Goal: Task Accomplishment & Management: Use online tool/utility

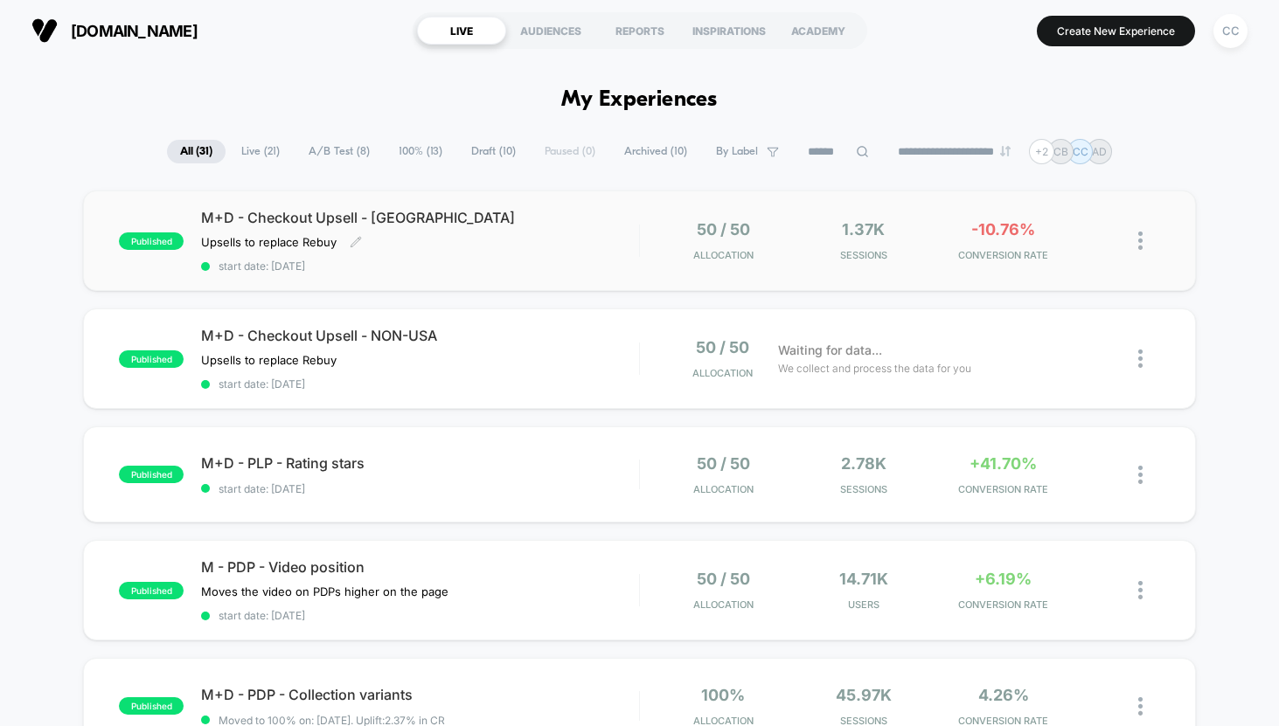
click at [622, 233] on div "M+D - Checkout Upsell - USA Upsells to replace Rebuy Click to edit experience d…" at bounding box center [420, 241] width 438 height 64
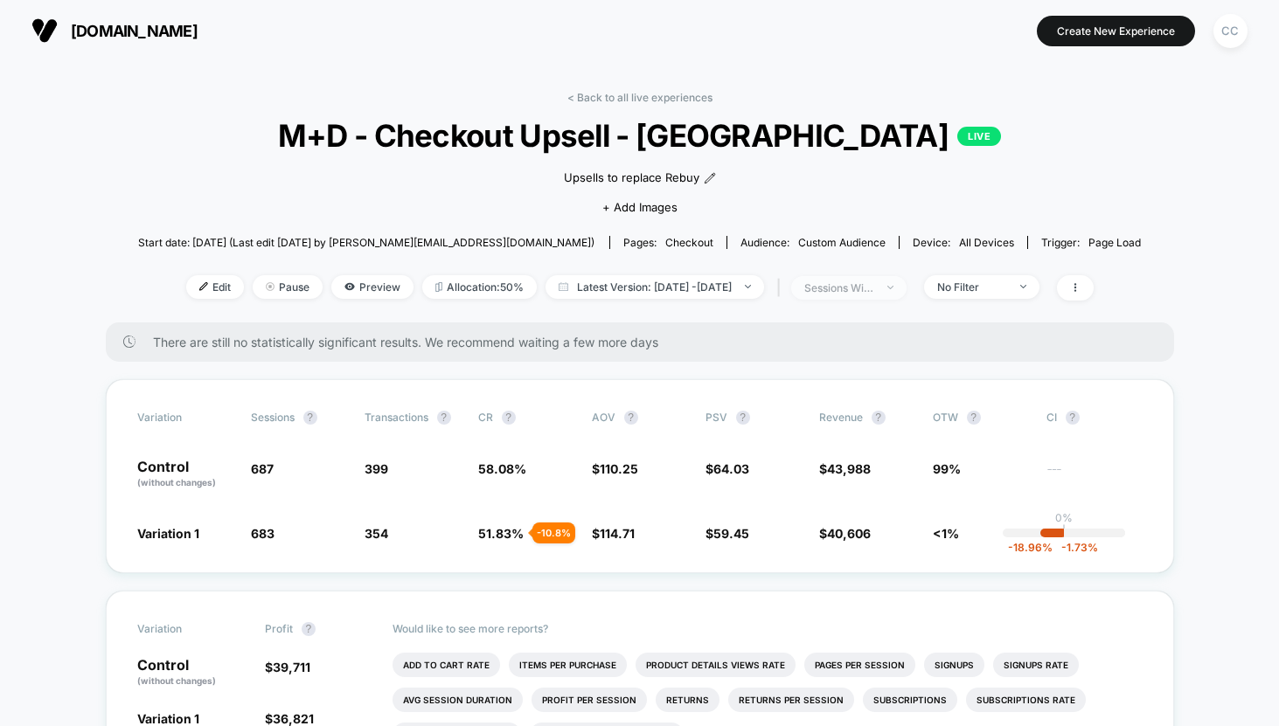
click at [874, 285] on div "sessions with impression" at bounding box center [839, 287] width 70 height 13
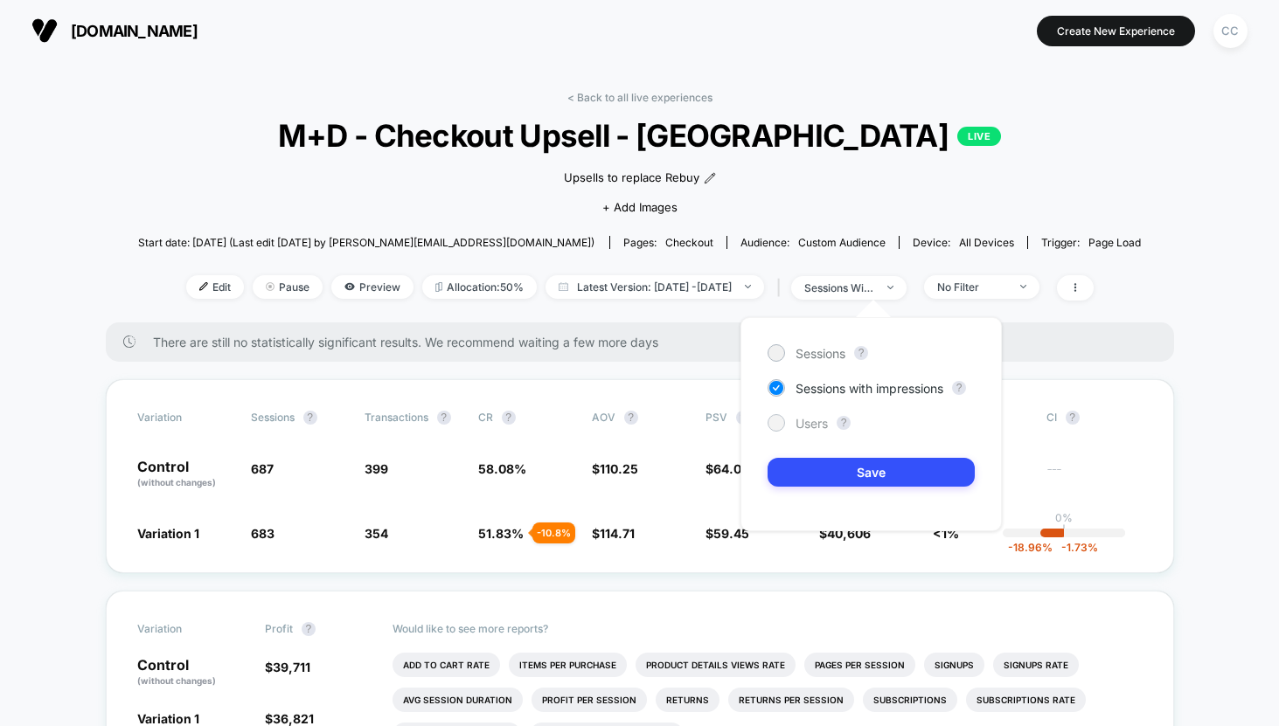
click at [809, 423] on span "Users" at bounding box center [812, 423] width 32 height 15
click at [848, 467] on button "Save" at bounding box center [871, 472] width 207 height 29
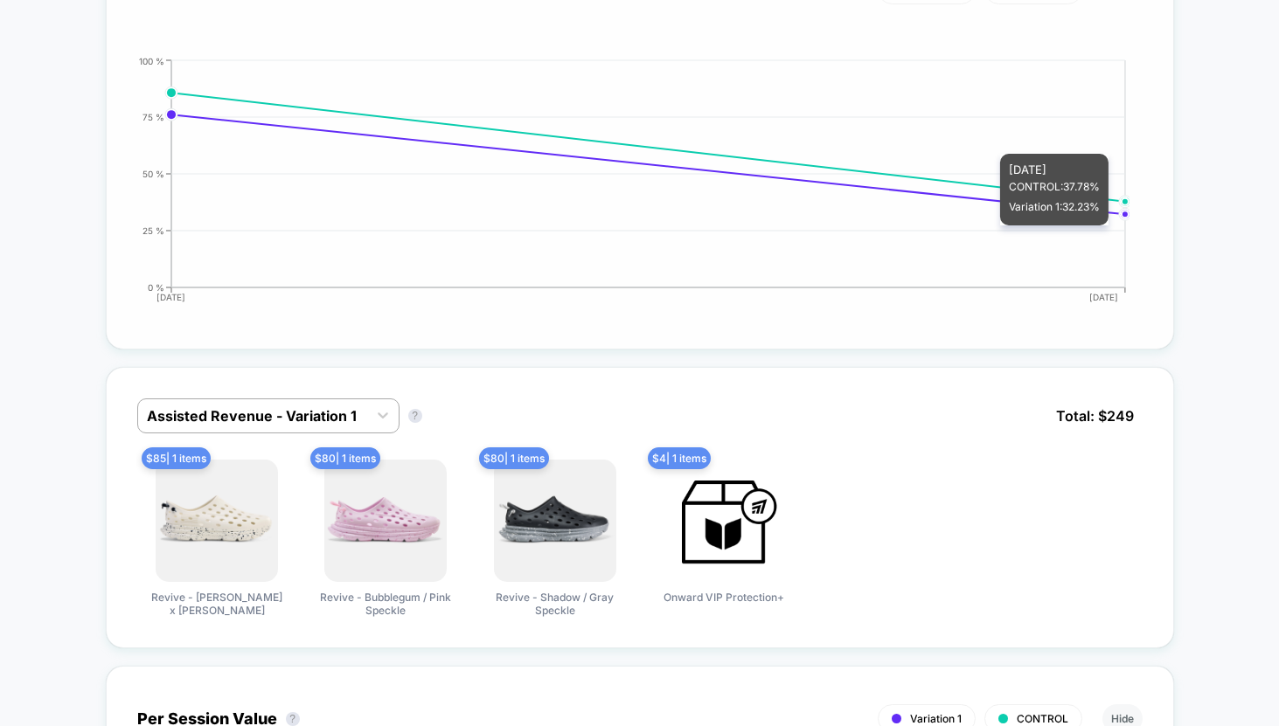
scroll to position [883, 0]
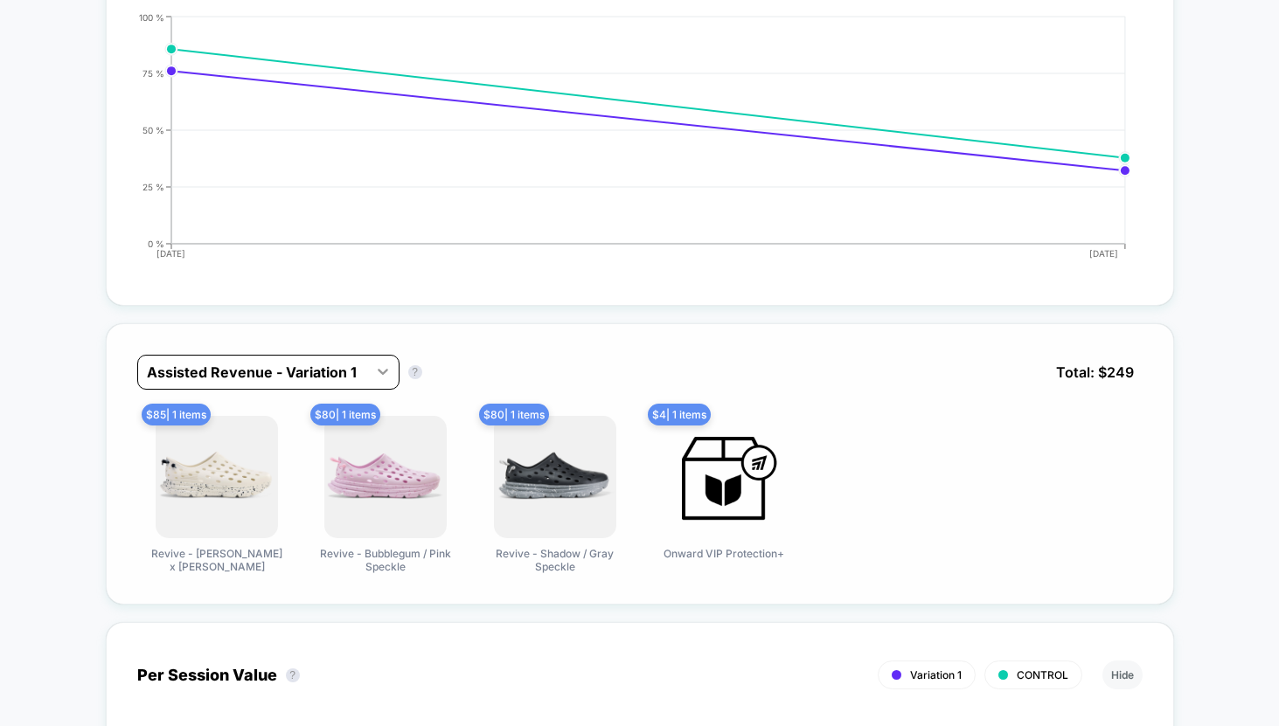
click at [372, 367] on div at bounding box center [382, 371] width 31 height 31
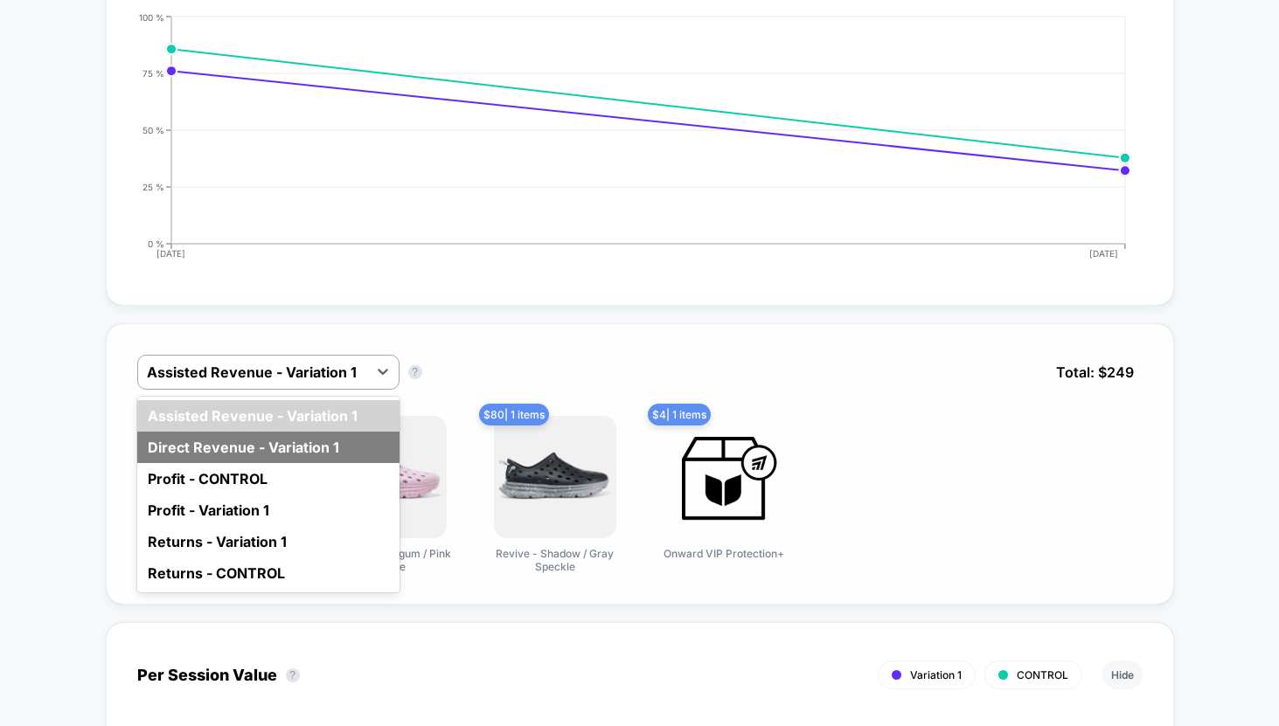
click at [315, 454] on div "Direct Revenue - Variation 1" at bounding box center [268, 447] width 262 height 31
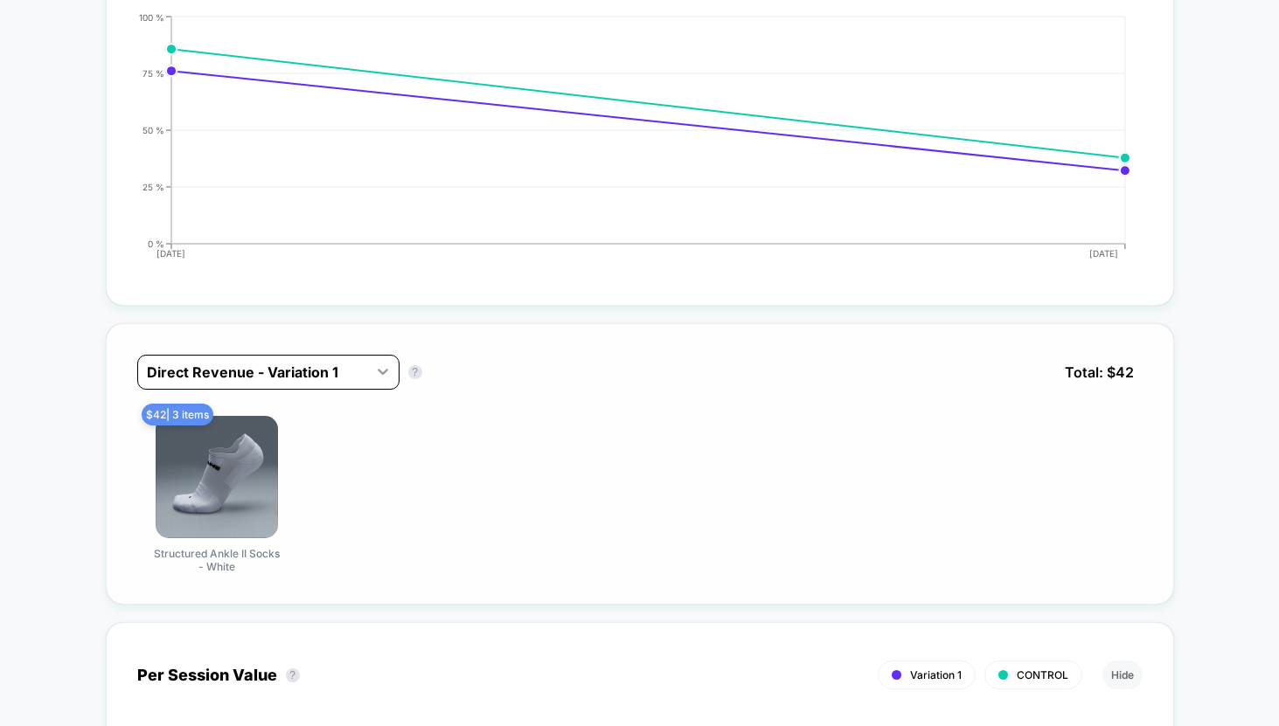
click at [368, 373] on div at bounding box center [382, 371] width 31 height 31
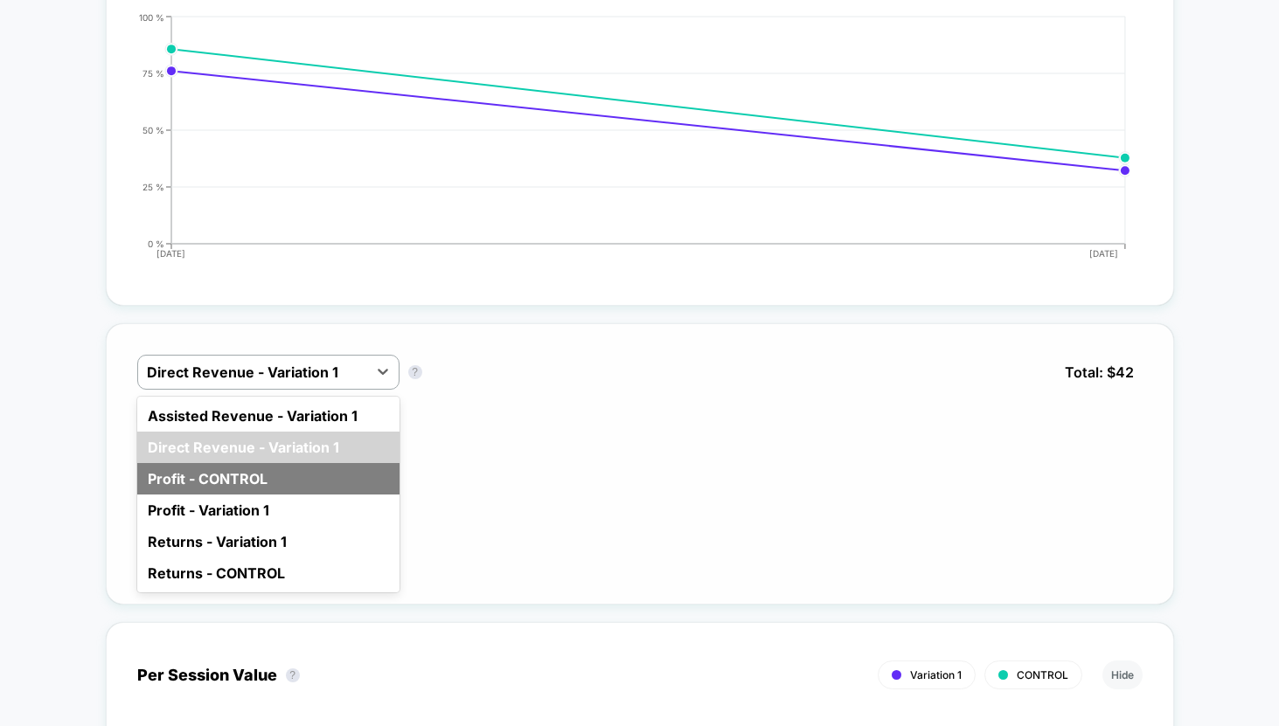
click at [288, 485] on div "Profit - CONTROL" at bounding box center [268, 478] width 262 height 31
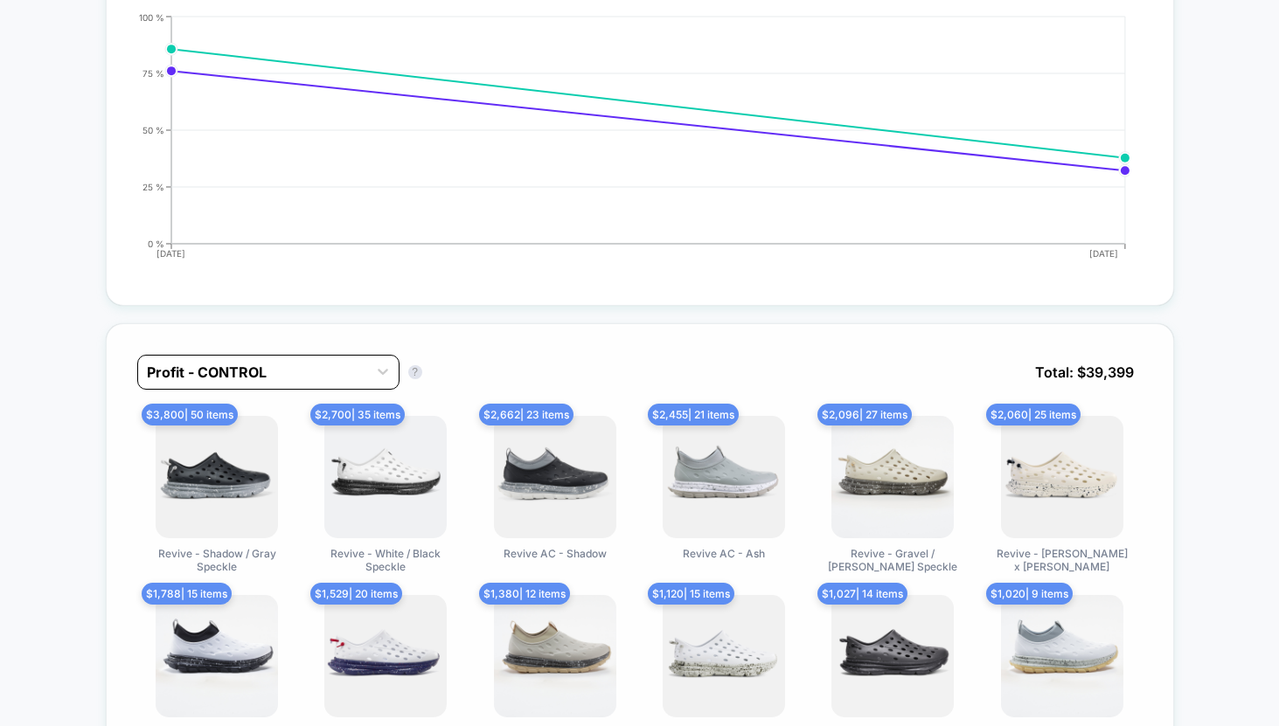
click at [358, 378] on div at bounding box center [253, 372] width 212 height 21
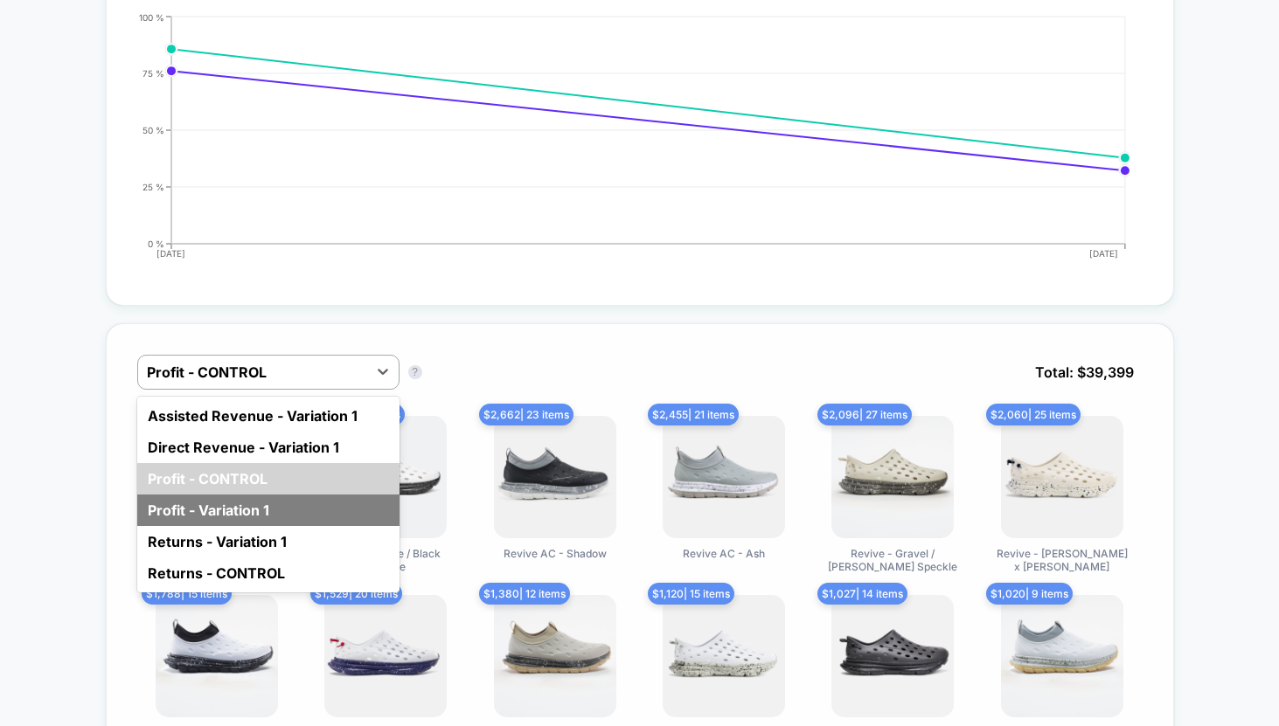
click at [290, 509] on div "Profit - Variation 1" at bounding box center [268, 510] width 262 height 31
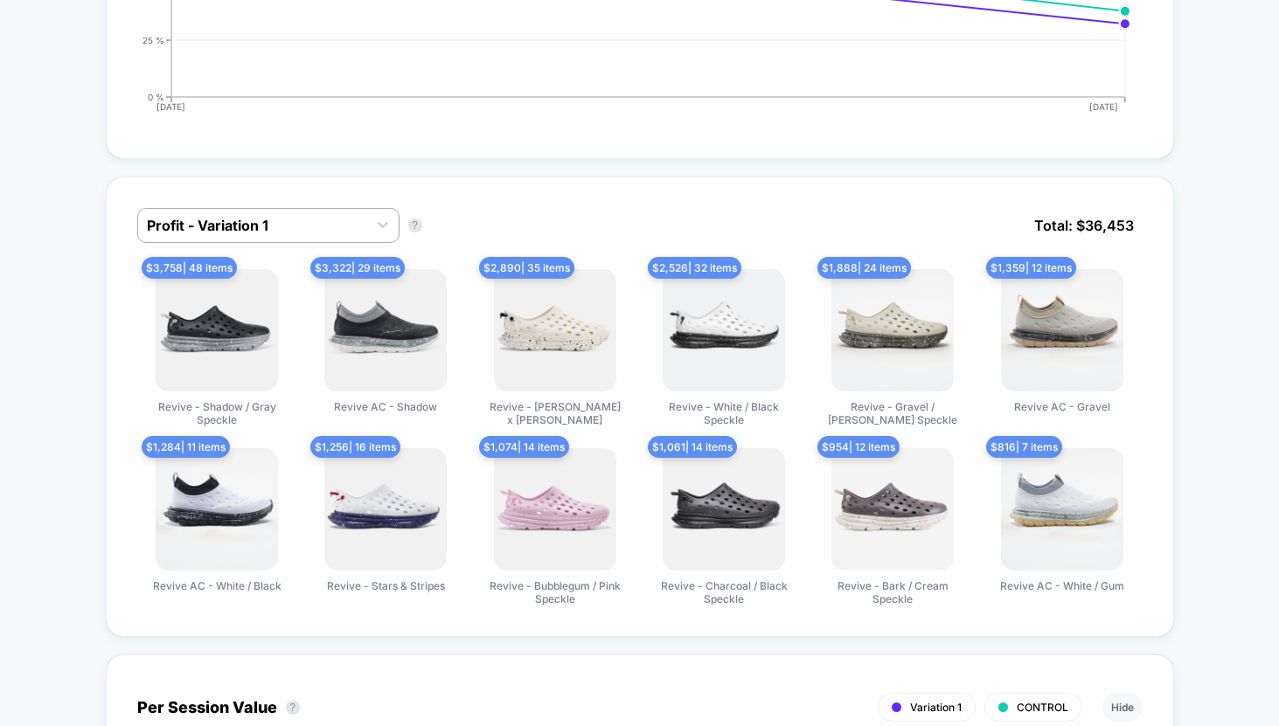
scroll to position [1028, 0]
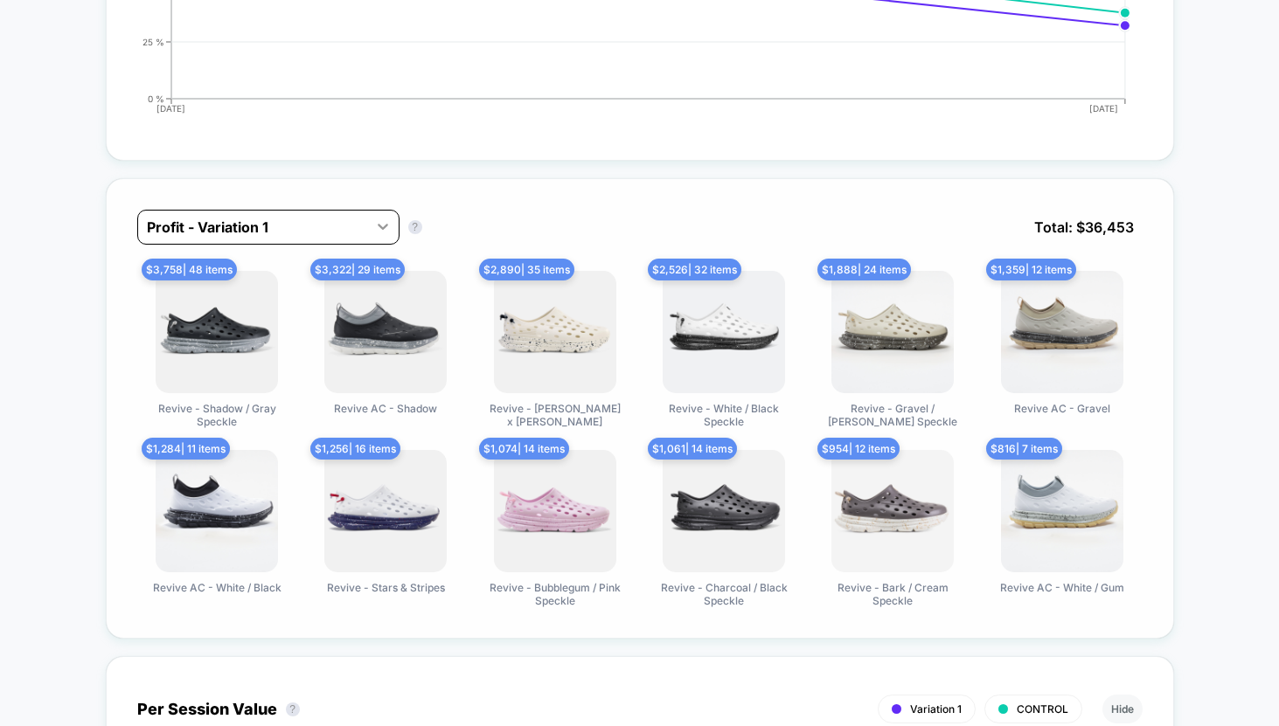
click at [377, 226] on icon at bounding box center [382, 226] width 17 height 17
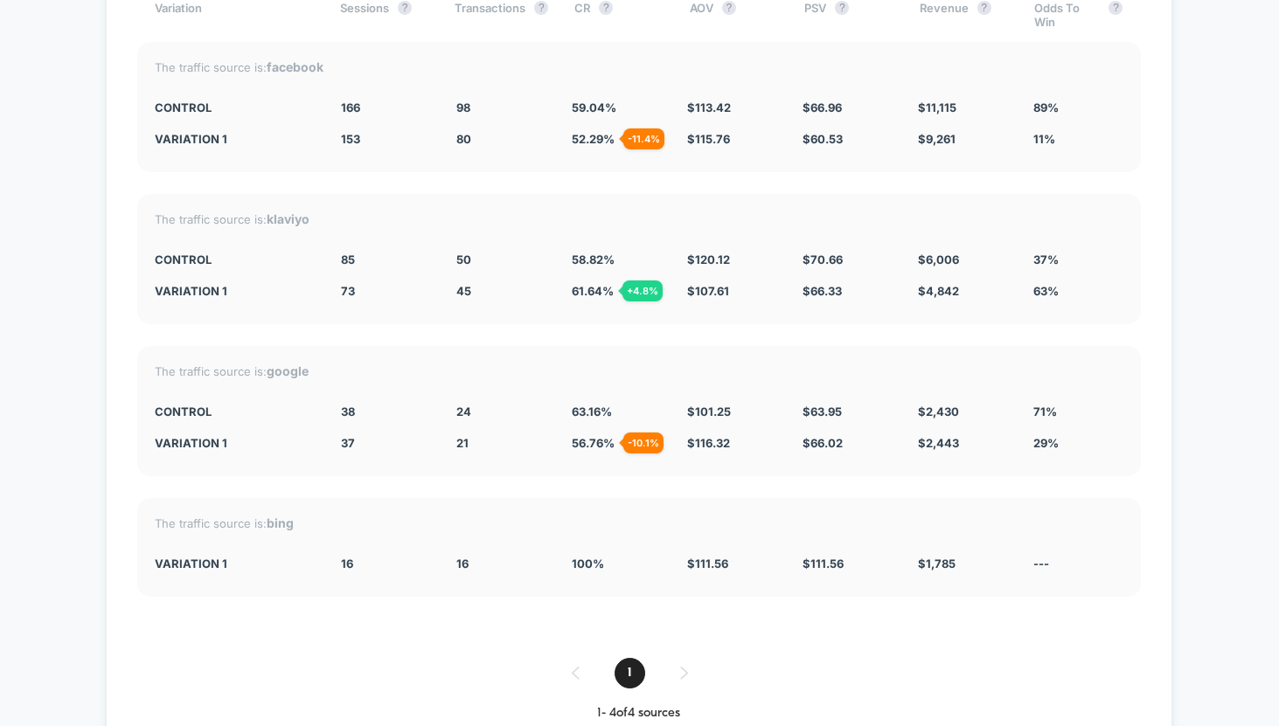
scroll to position [3246, 0]
